Goal: Information Seeking & Learning: Find specific fact

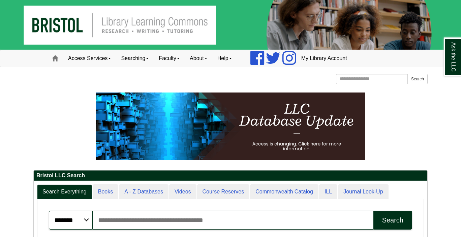
click at [425, 127] on p at bounding box center [230, 125] width 395 height 67
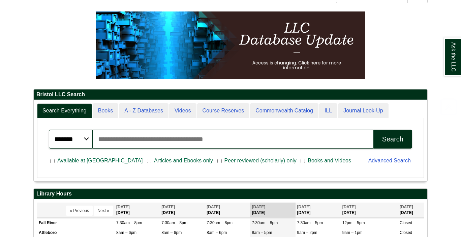
scroll to position [94, 0]
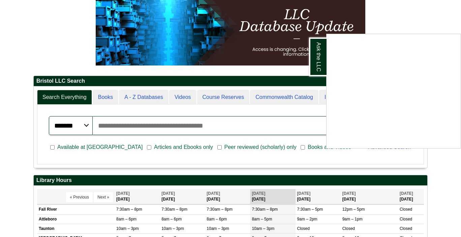
click at [374, 25] on div "Ask the LLC" at bounding box center [230, 118] width 461 height 237
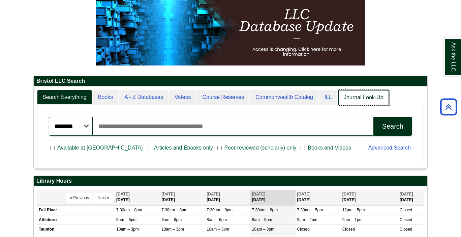
scroll to position [3, 3]
click at [357, 91] on link "Journal Look-Up" at bounding box center [363, 98] width 51 height 16
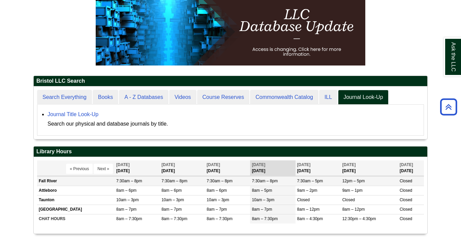
click at [40, 182] on td "Fall River" at bounding box center [76, 180] width 78 height 9
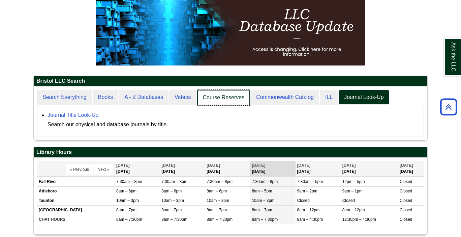
scroll to position [53, 394]
click at [219, 97] on link "Course Reserves" at bounding box center [223, 98] width 53 height 16
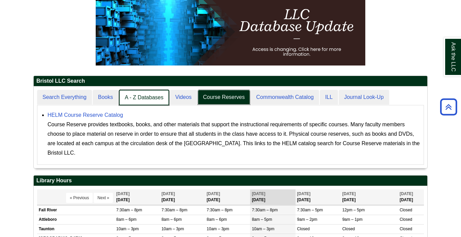
scroll to position [3, 3]
click at [129, 93] on link "A - Z Databases" at bounding box center [144, 98] width 50 height 16
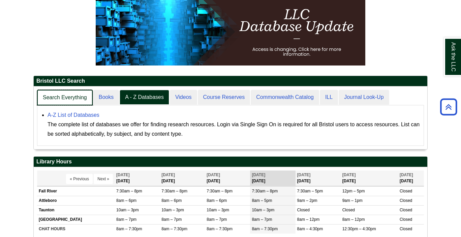
click at [68, 94] on link "Search Everything" at bounding box center [65, 98] width 56 height 16
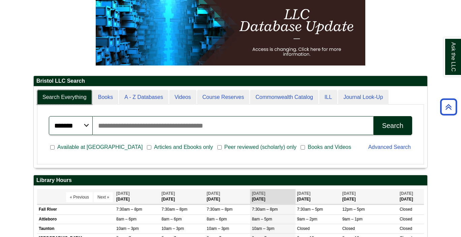
scroll to position [81, 394]
click at [142, 128] on input "Search articles, books, journals & more" at bounding box center [233, 125] width 281 height 19
type input "*"
paste input "**********"
type input "**********"
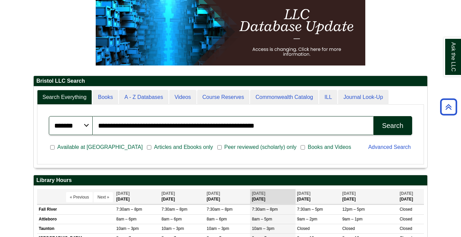
click at [395, 122] on div "Search" at bounding box center [392, 126] width 21 height 8
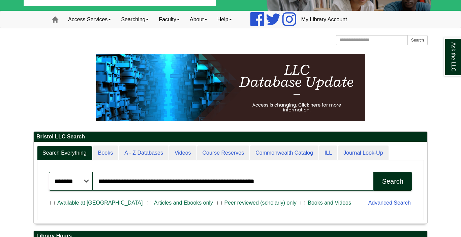
click at [397, 183] on div "Search" at bounding box center [392, 181] width 21 height 8
